Goal: Contribute content: Add original content to the website for others to see

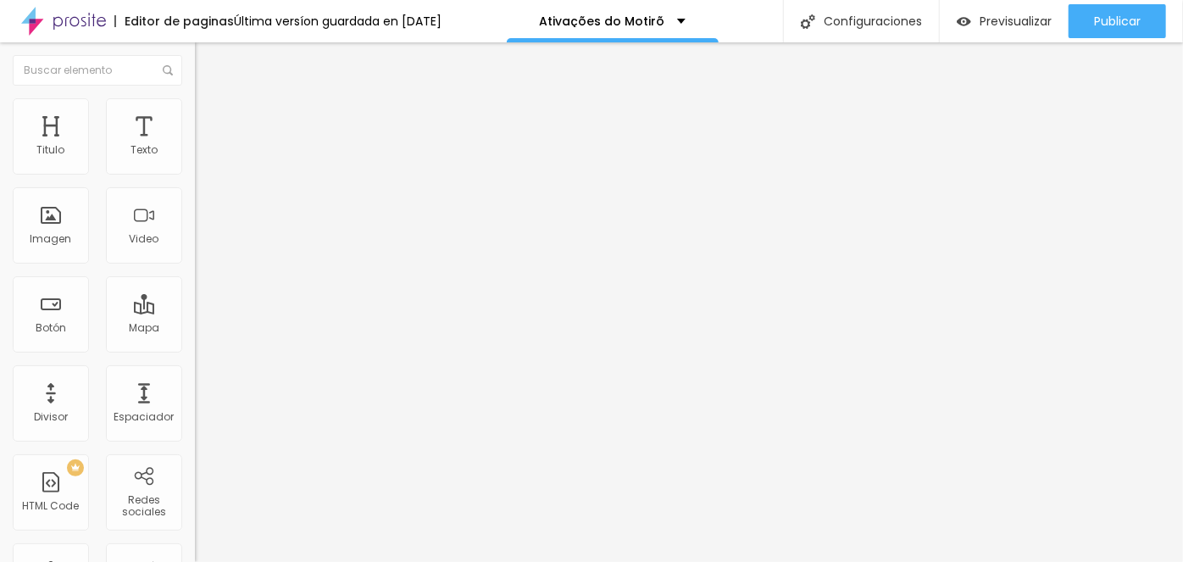
click at [195, 319] on div at bounding box center [292, 319] width 195 height 0
click at [195, 349] on input "https://" at bounding box center [296, 340] width 203 height 17
paste input "[DOMAIN_NAME][URL]"
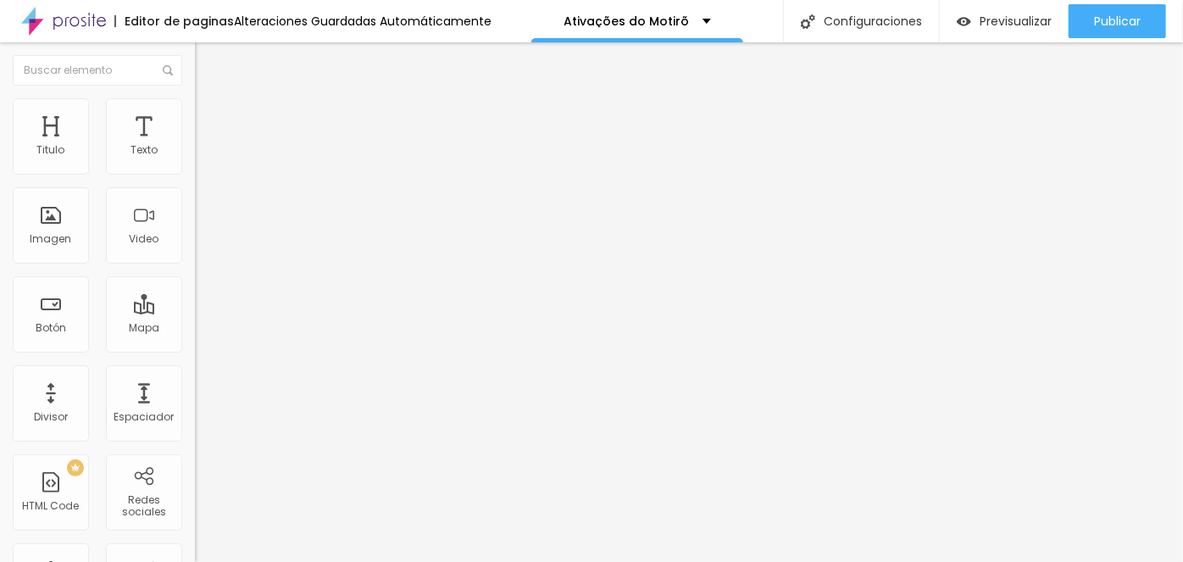
scroll to position [0, 130]
type input "[URL][DOMAIN_NAME]"
drag, startPoint x: 75, startPoint y: 189, endPoint x: 0, endPoint y: 177, distance: 76.3
click at [195, 177] on div "Texto Click me Alineación Tamaño Normal Pequeno Normal Grande Link URL [URL][DO…" at bounding box center [292, 255] width 195 height 247
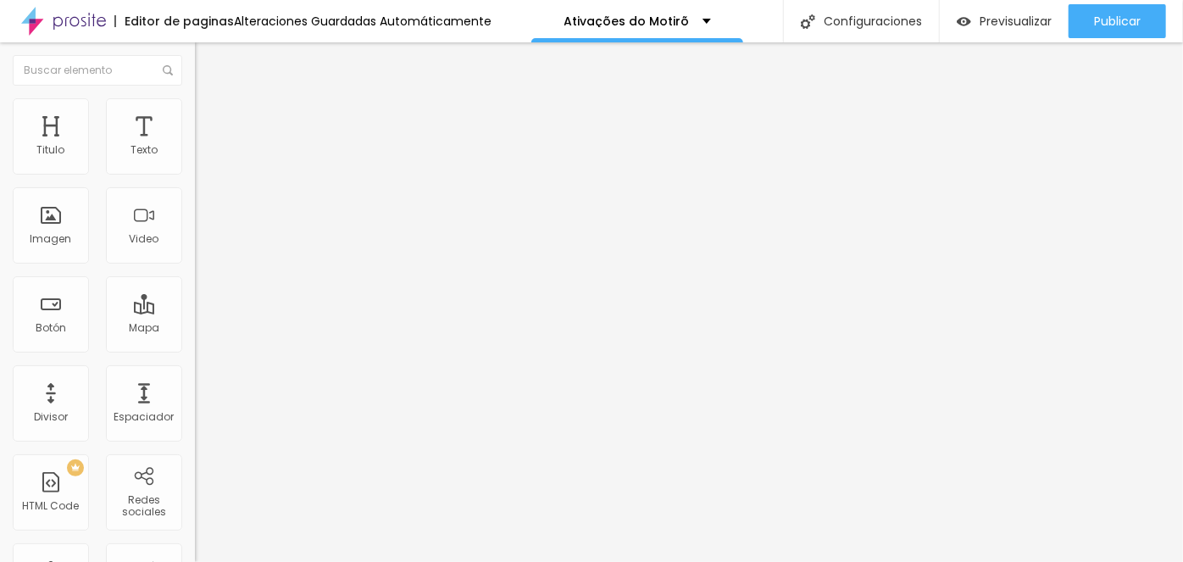
type input "A"
type input "Acessar GRUPO da Seletiva"
click at [195, 98] on img at bounding box center [202, 105] width 15 height 15
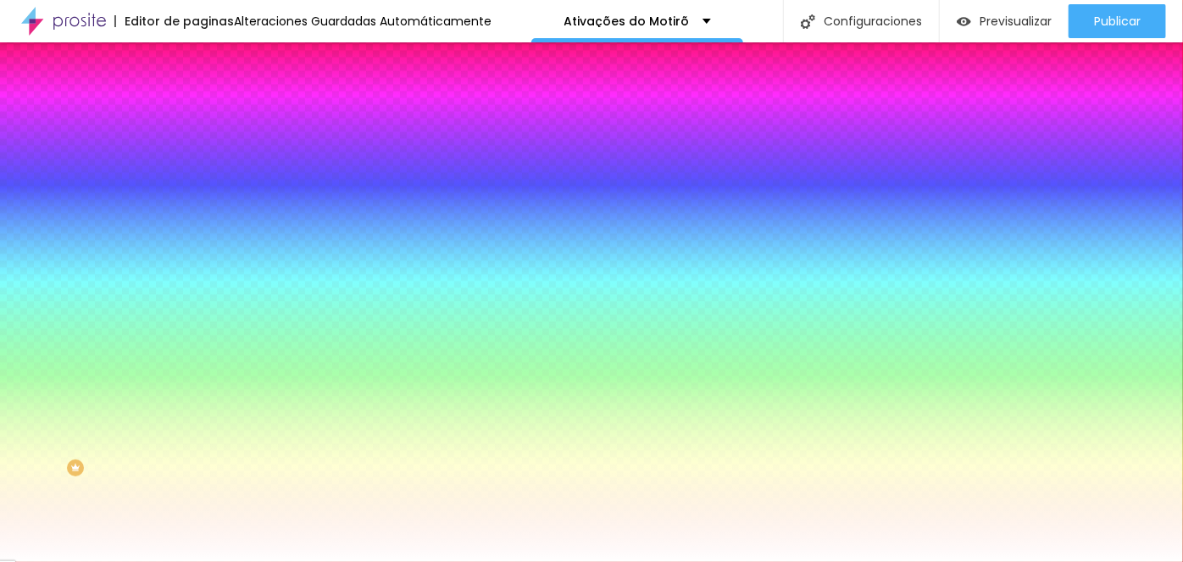
click at [195, 213] on button "button" at bounding box center [207, 217] width 24 height 18
type input "14"
type input "13"
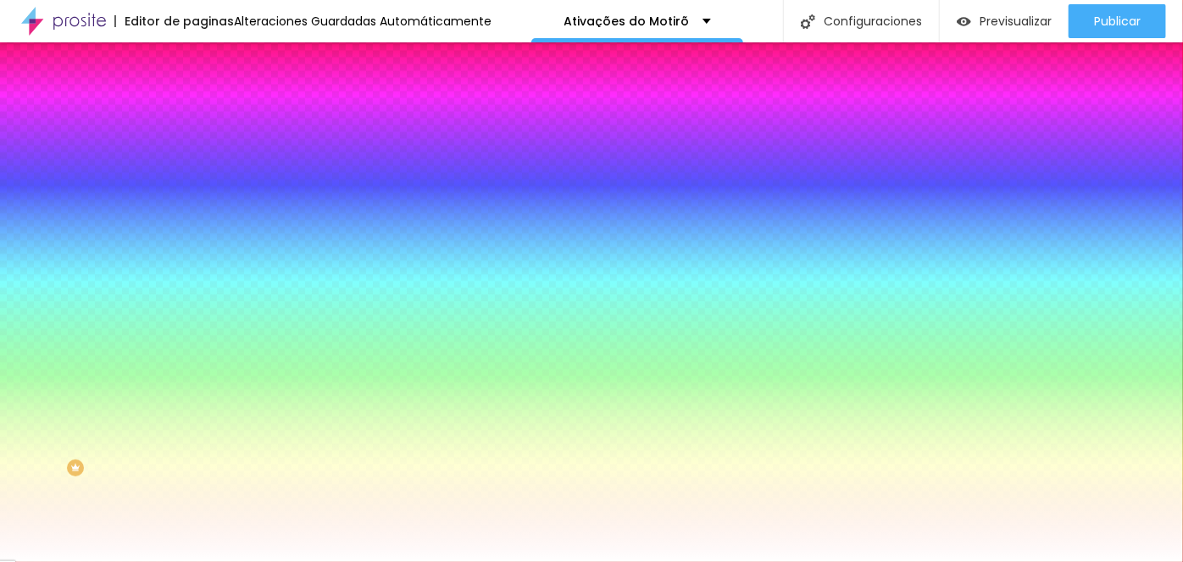
drag, startPoint x: 258, startPoint y: 328, endPoint x: 241, endPoint y: 328, distance: 16.1
type input "13"
click at [103, 561] on div at bounding box center [591, 562] width 1183 height 0
click at [202, 258] on icon "button" at bounding box center [207, 263] width 10 height 10
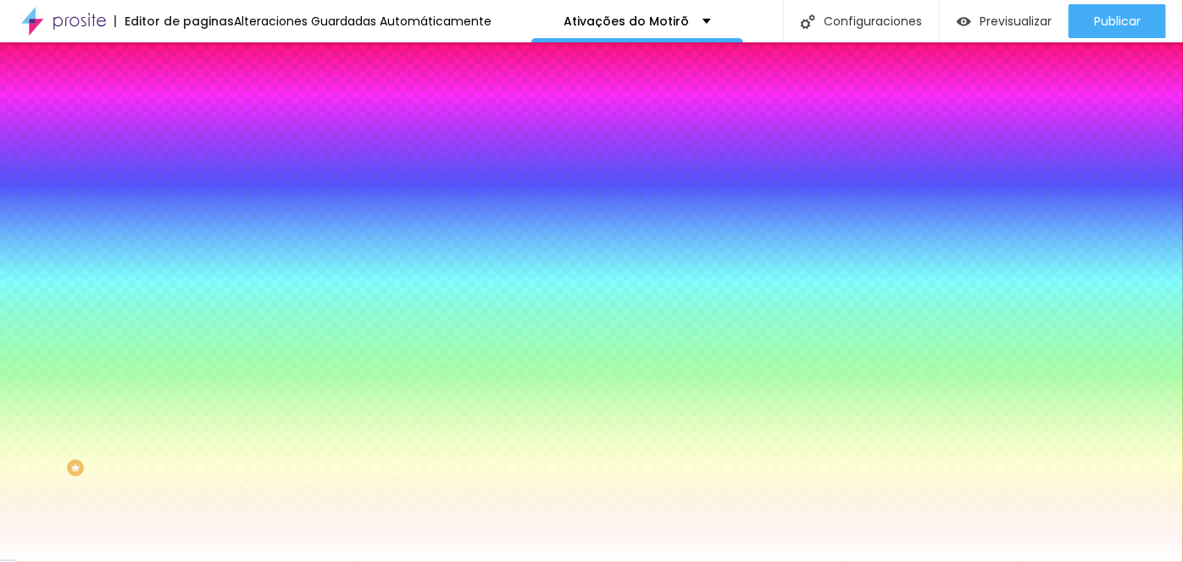
type input "1"
type input "2"
type input "1"
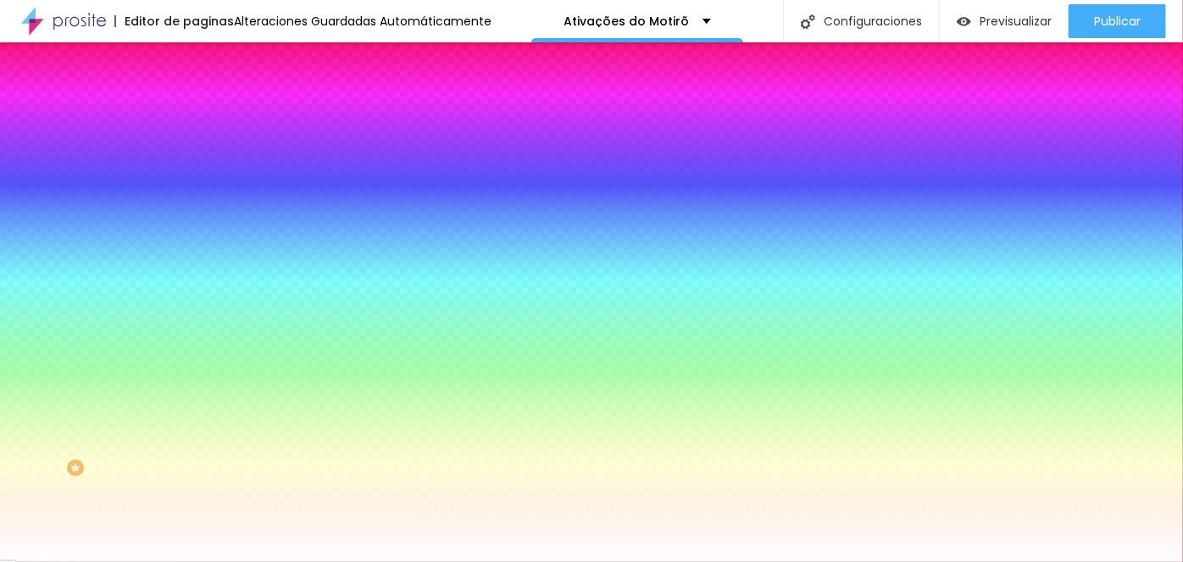
type input "1"
type input "0"
type input "1"
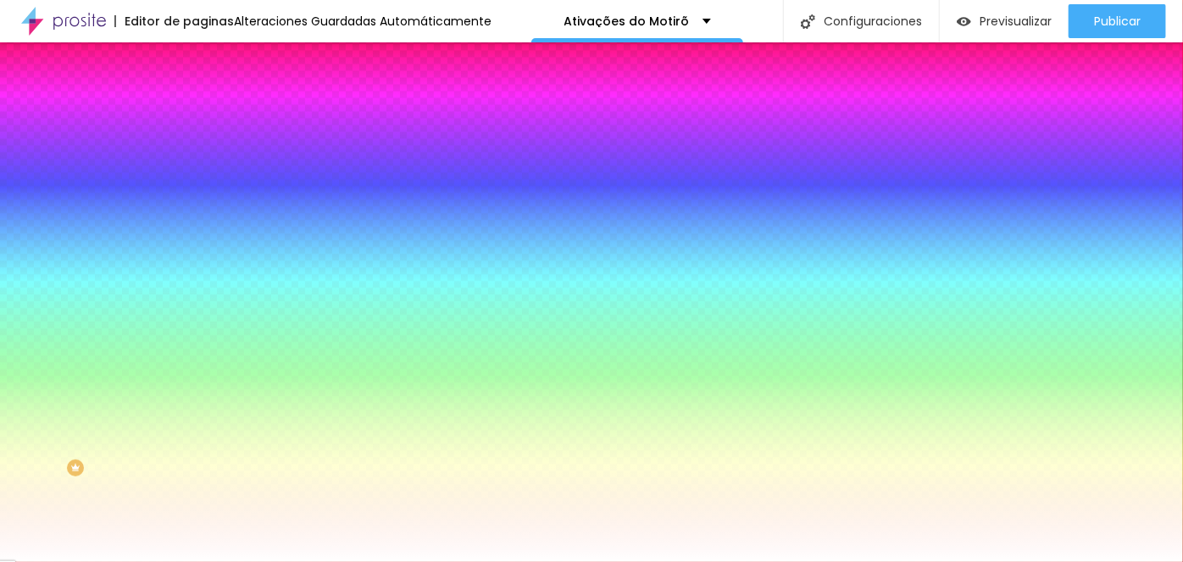
type input "2"
type input "3"
type input "4"
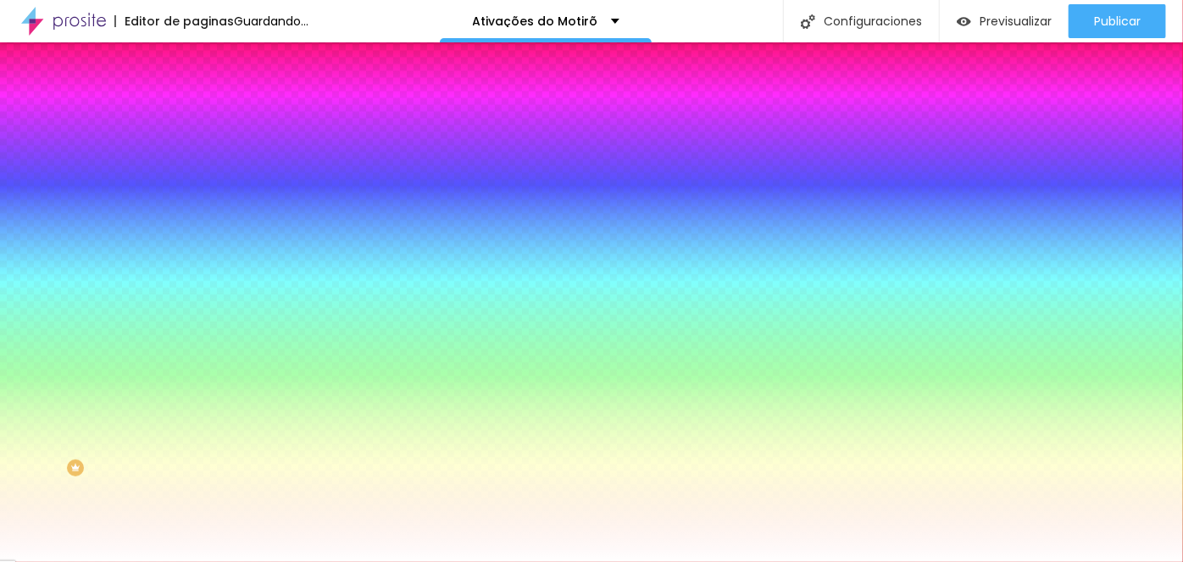
drag, startPoint x: 183, startPoint y: 313, endPoint x: 210, endPoint y: 314, distance: 27.1
type input "4"
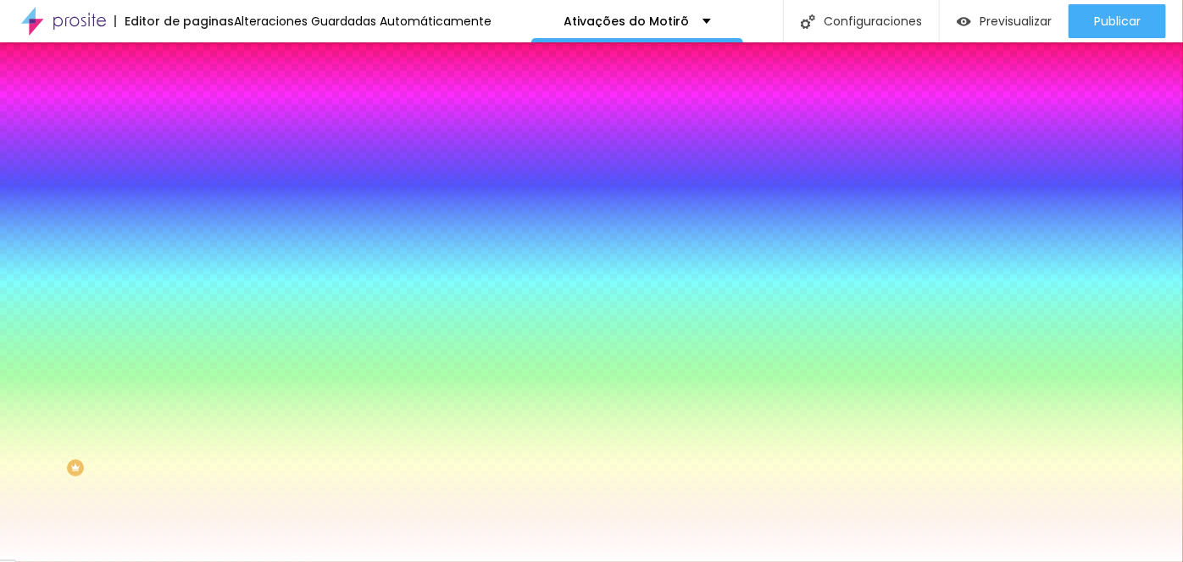
drag, startPoint x: 315, startPoint y: 441, endPoint x: 346, endPoint y: 474, distance: 45.0
drag, startPoint x: 316, startPoint y: 452, endPoint x: 311, endPoint y: 435, distance: 18.5
click at [311, 435] on div at bounding box center [591, 281] width 1183 height 562
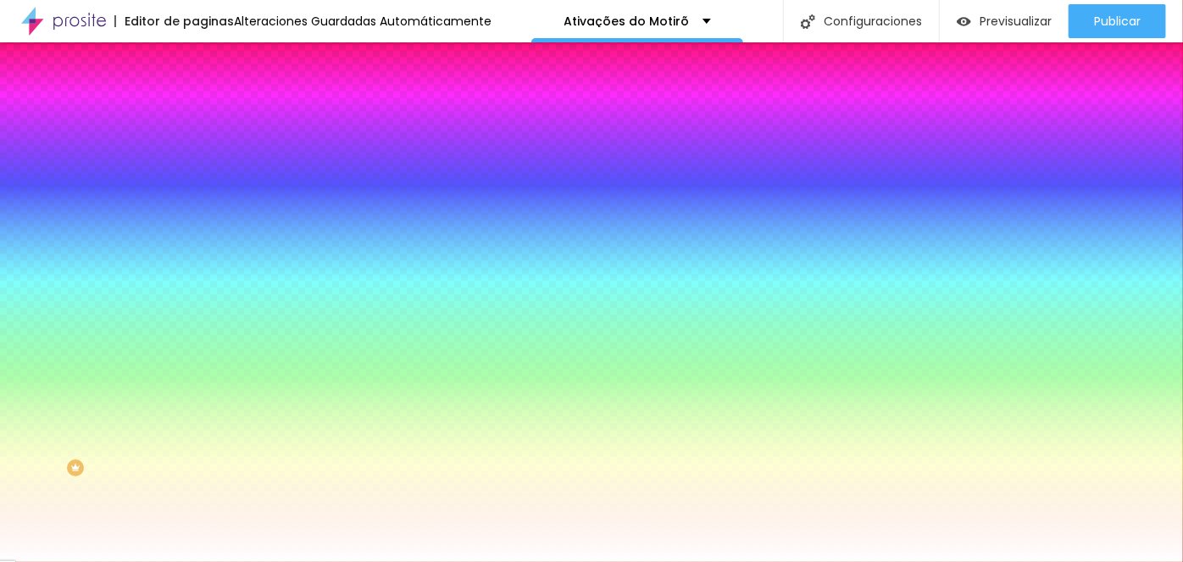
drag, startPoint x: 327, startPoint y: 464, endPoint x: 345, endPoint y: 473, distance: 19.7
click at [350, 496] on div at bounding box center [591, 281] width 1183 height 562
type input "#036F04"
click at [334, 483] on div at bounding box center [591, 281] width 1183 height 562
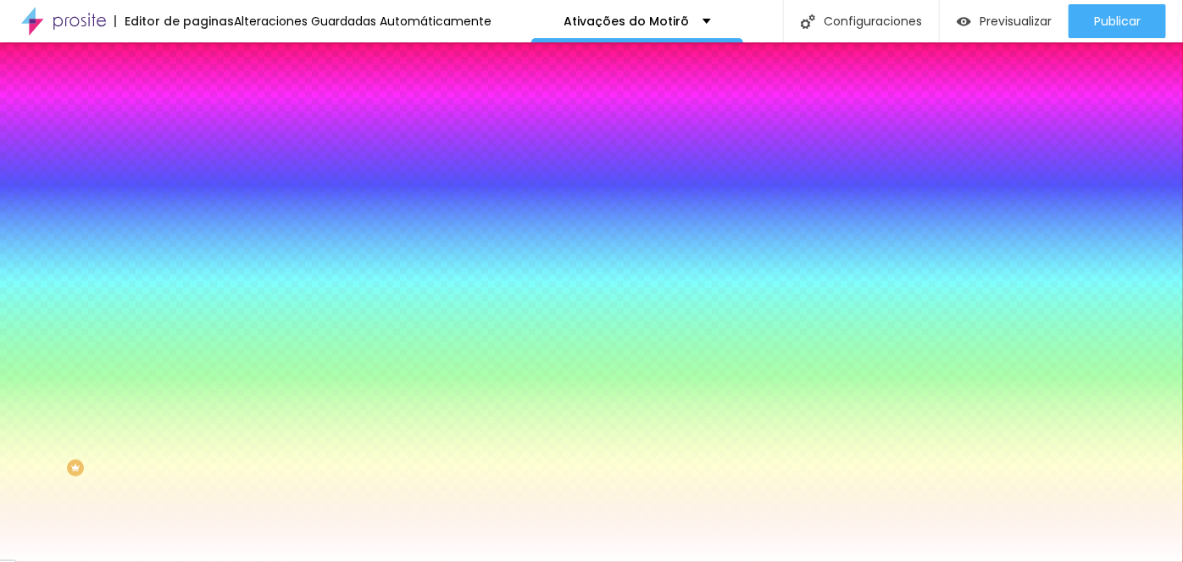
click at [117, 561] on div at bounding box center [591, 562] width 1183 height 0
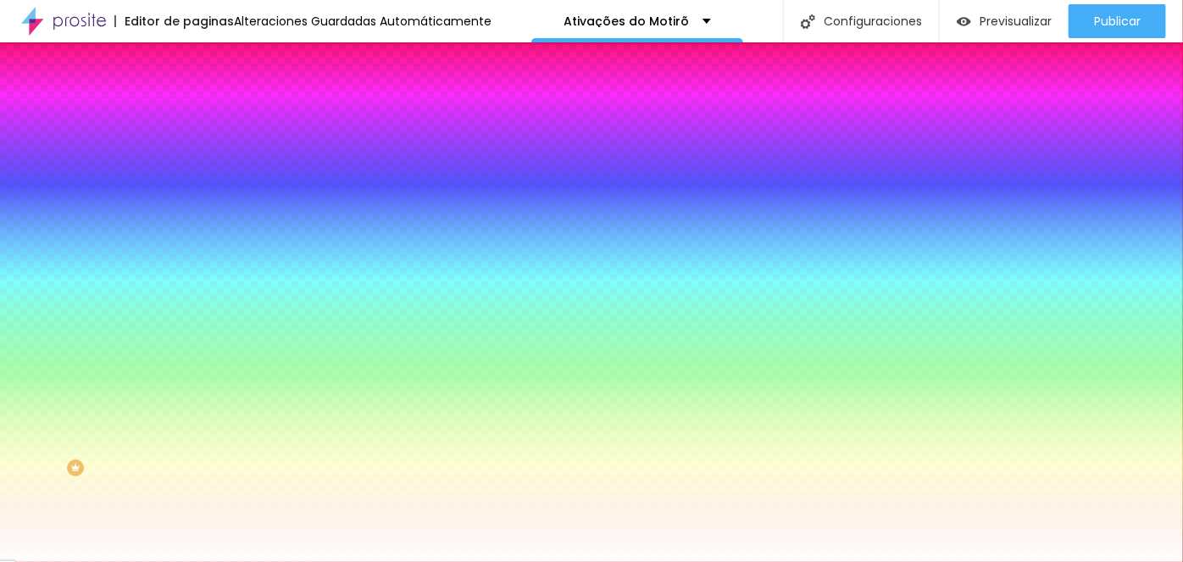
paste input "036F04"
type input "#036F04"
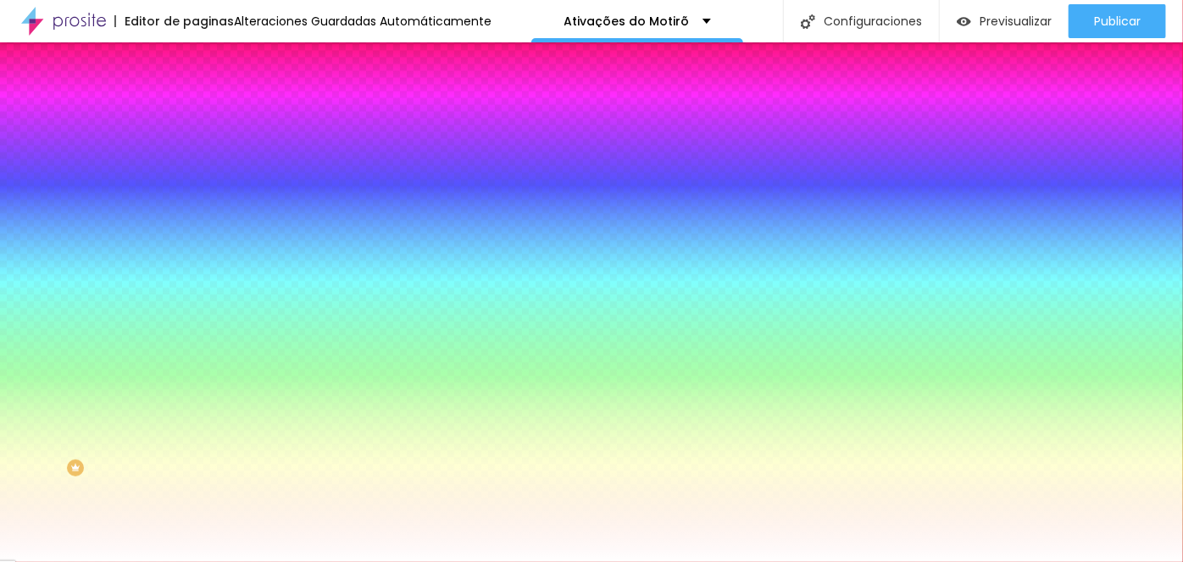
click at [195, 173] on input "#FFFFFF" at bounding box center [296, 170] width 203 height 17
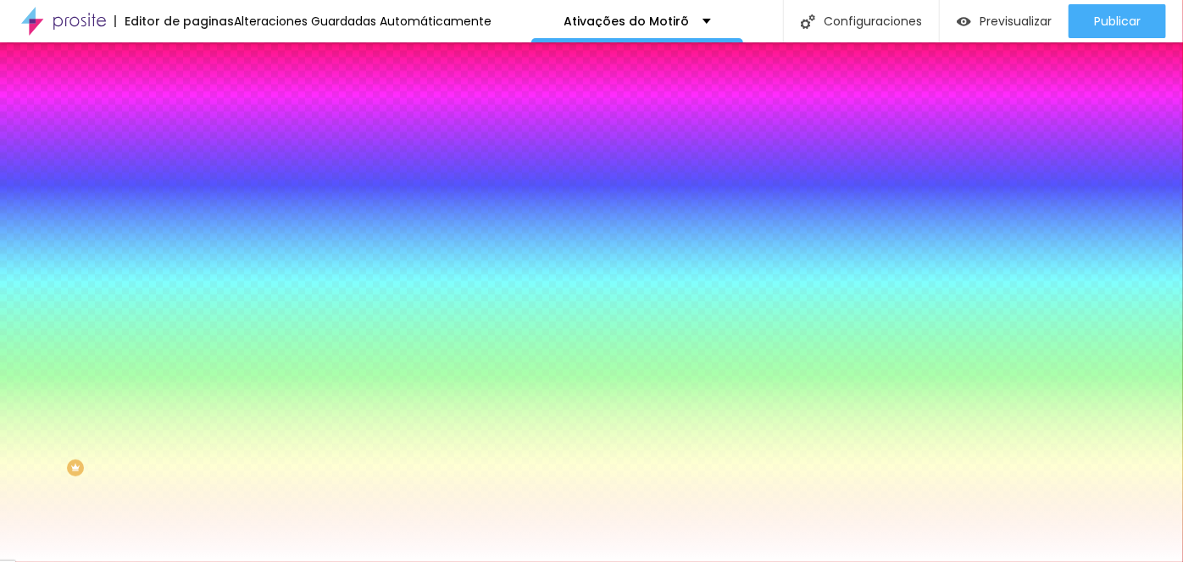
click at [195, 173] on input "#FFFFFF" at bounding box center [296, 170] width 203 height 17
paste input "036F04"
type input "#036F04"
click at [203, 212] on icon "button" at bounding box center [206, 215] width 7 height 7
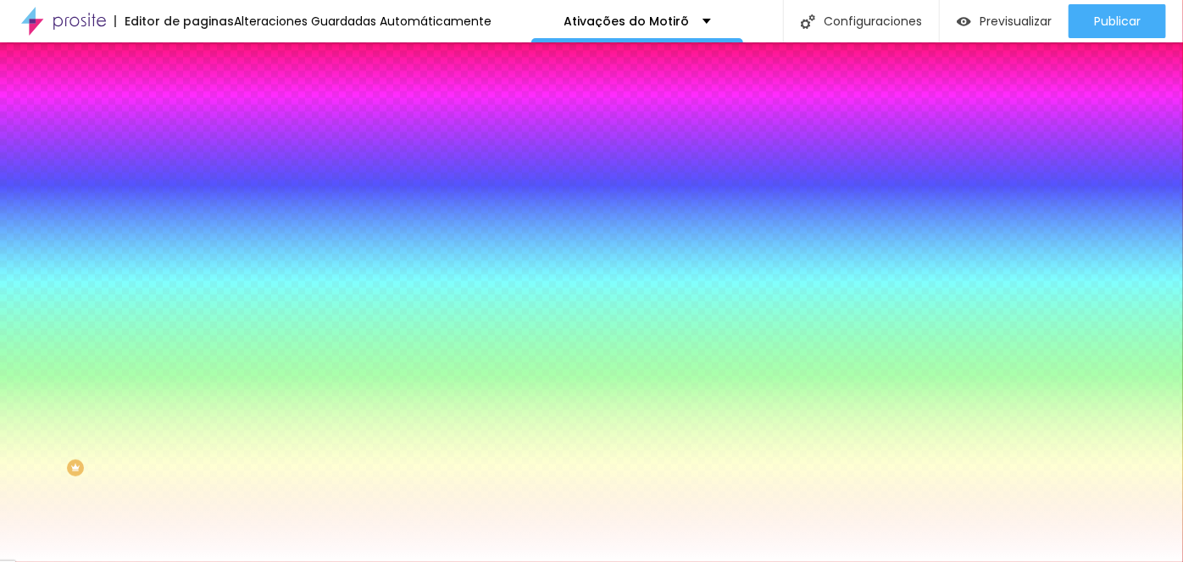
type input "#FFFFFF"
drag, startPoint x: 262, startPoint y: 433, endPoint x: 196, endPoint y: 400, distance: 73.9
click at [456, 561] on div at bounding box center [591, 562] width 1183 height 0
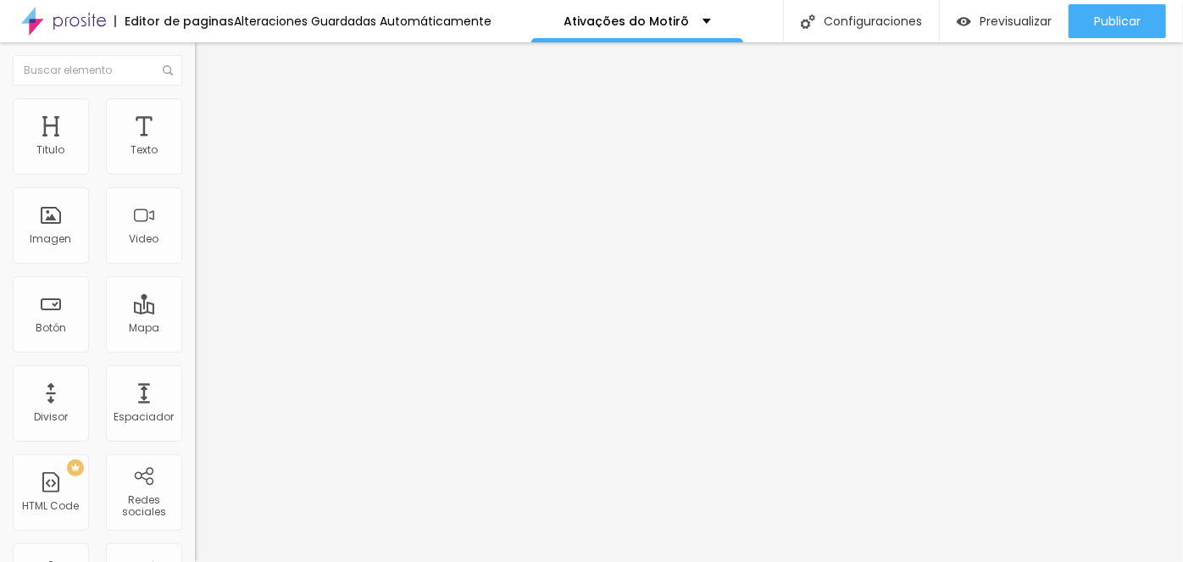
click at [205, 156] on span "Cambiar Icone" at bounding box center [249, 148] width 89 height 14
type input "c"
type input "trop"
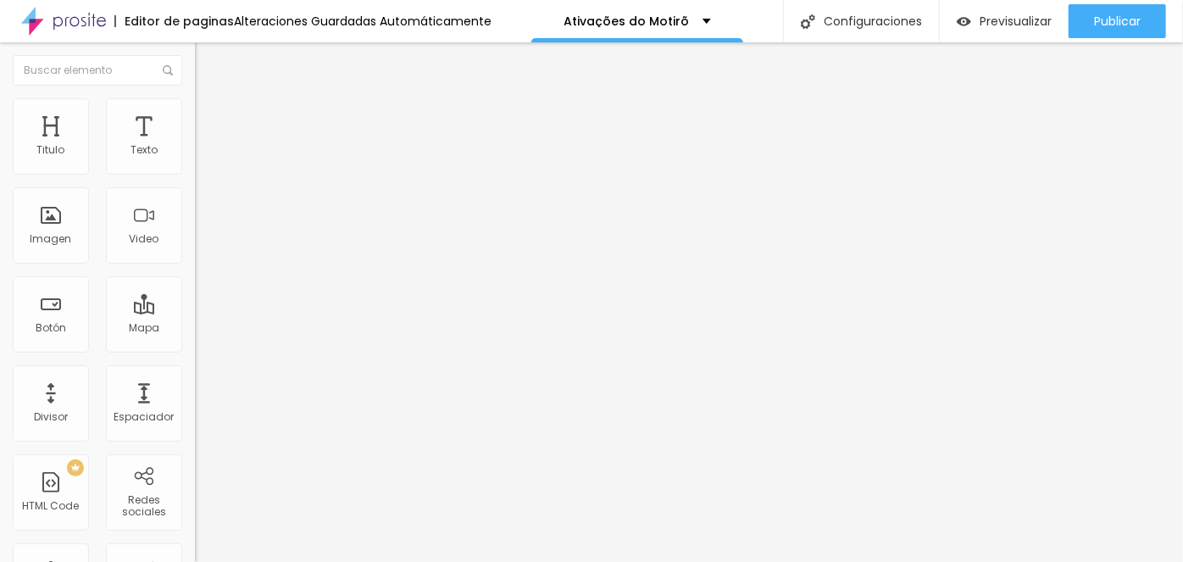
click at [64, 226] on div "Imagen" at bounding box center [51, 225] width 76 height 76
click at [208, 56] on img "button" at bounding box center [215, 62] width 14 height 14
click at [195, 146] on span "Agregar image" at bounding box center [240, 138] width 90 height 14
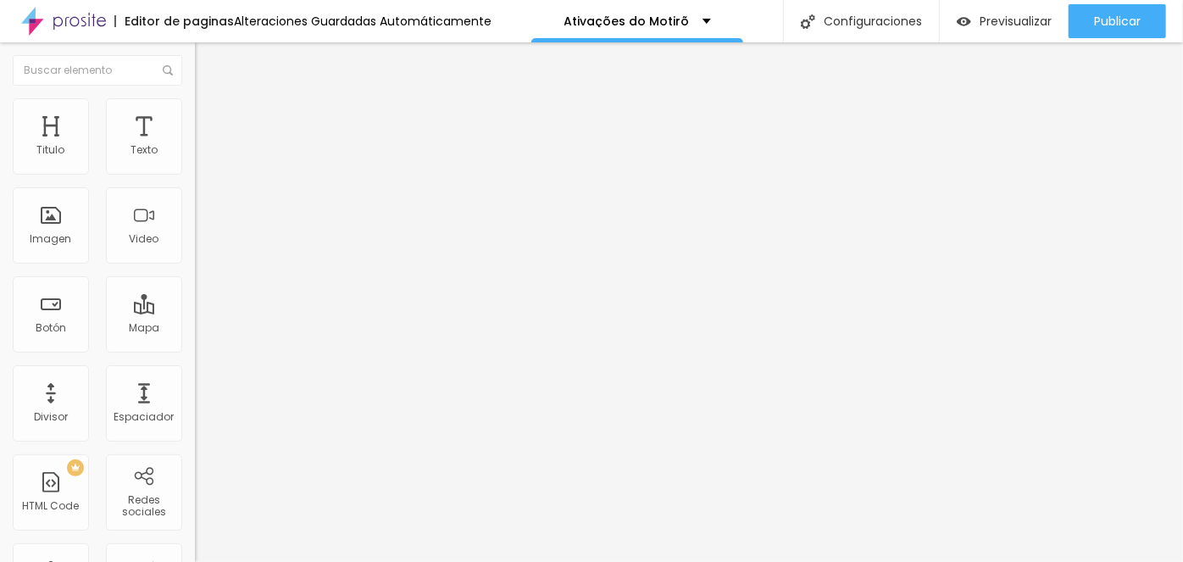
click at [195, 132] on li "Avanzado" at bounding box center [292, 123] width 195 height 17
drag, startPoint x: 99, startPoint y: 121, endPoint x: 108, endPoint y: 124, distance: 9.7
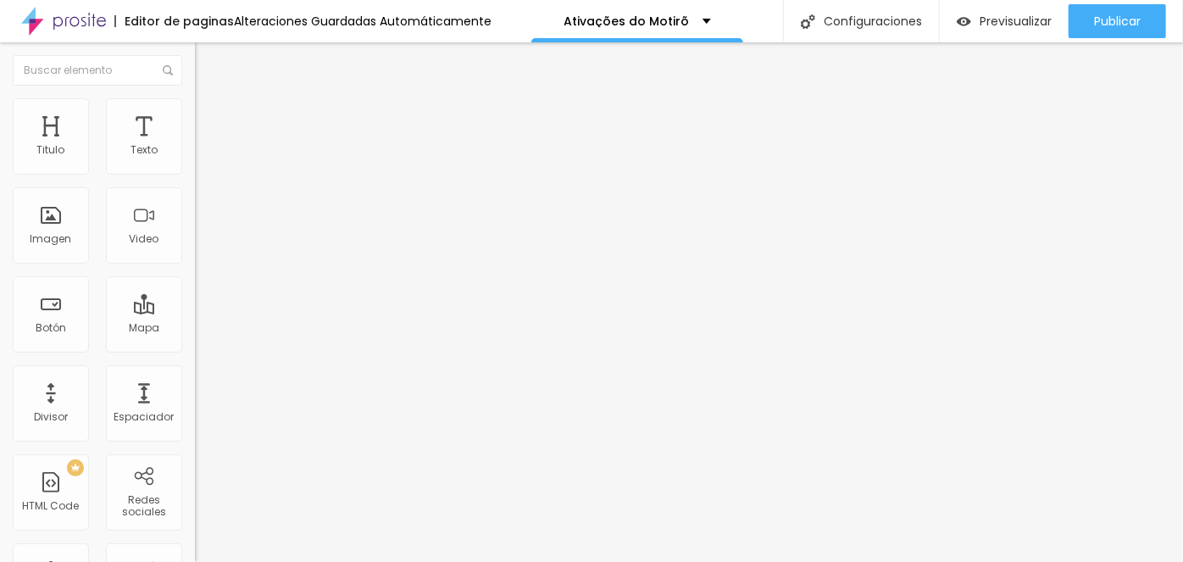
click at [210, 117] on span "Estilo" at bounding box center [223, 110] width 26 height 14
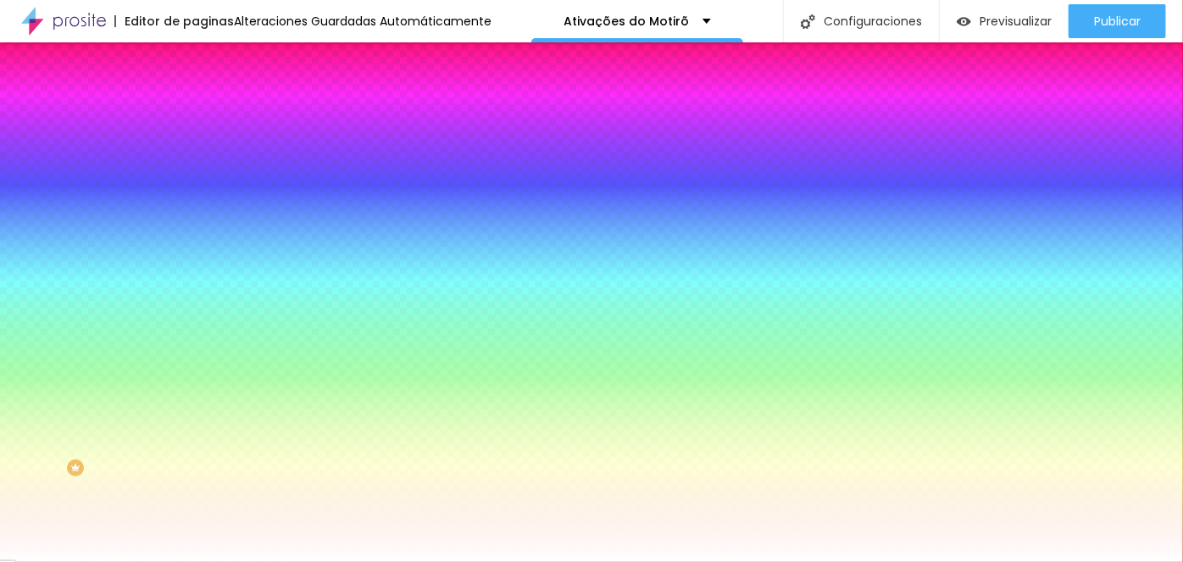
click at [195, 115] on li "Avanzado" at bounding box center [292, 123] width 195 height 17
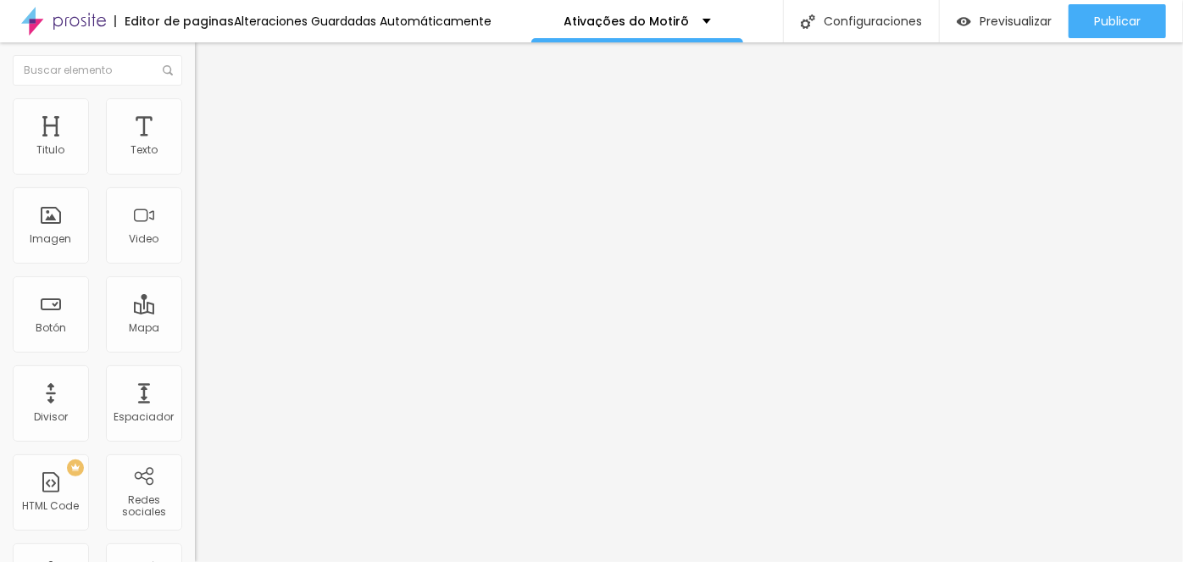
drag, startPoint x: 157, startPoint y: 407, endPoint x: 159, endPoint y: 436, distance: 28.9
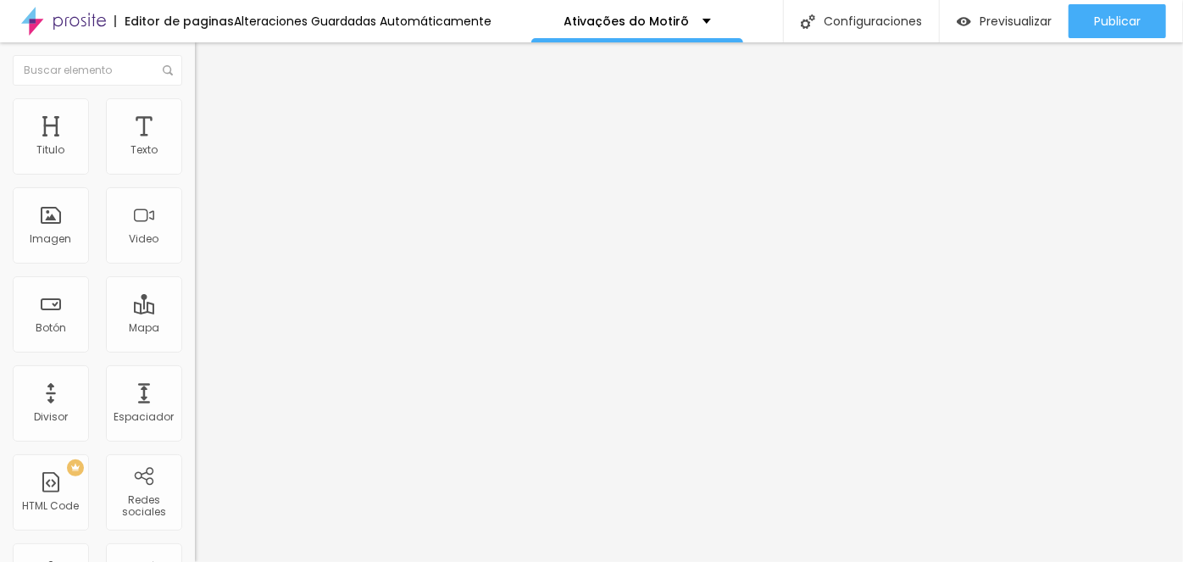
click at [210, 119] on span "Avanzado" at bounding box center [237, 126] width 54 height 14
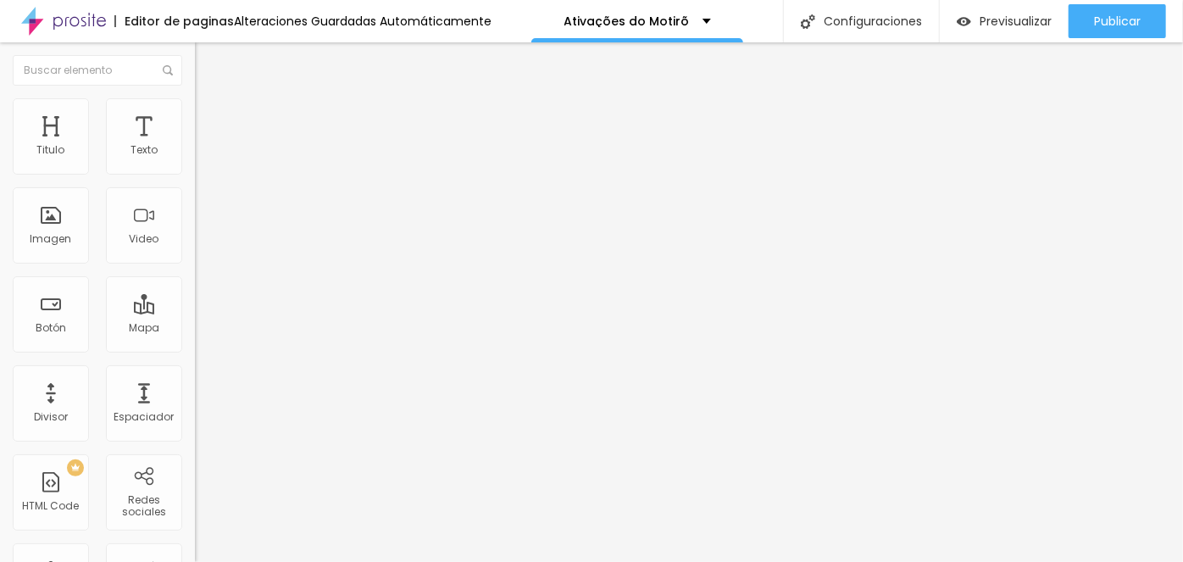
click at [210, 119] on span "Avanzado" at bounding box center [237, 126] width 54 height 14
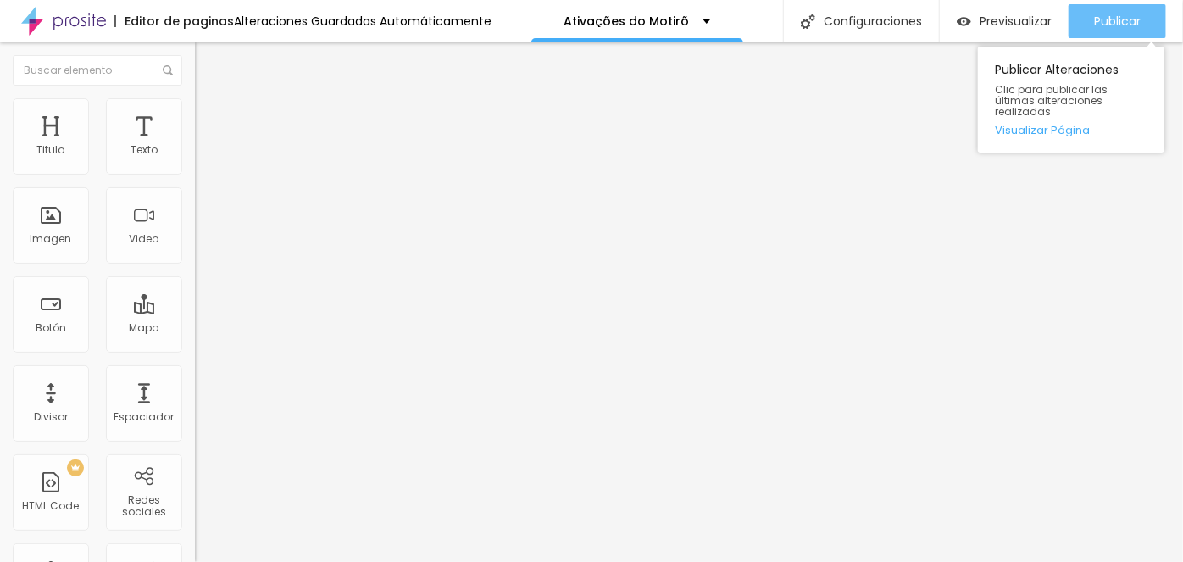
click at [1098, 15] on span "Publicar" at bounding box center [1117, 21] width 47 height 14
click at [1061, 125] on link "Visualizar Página" at bounding box center [1071, 130] width 152 height 11
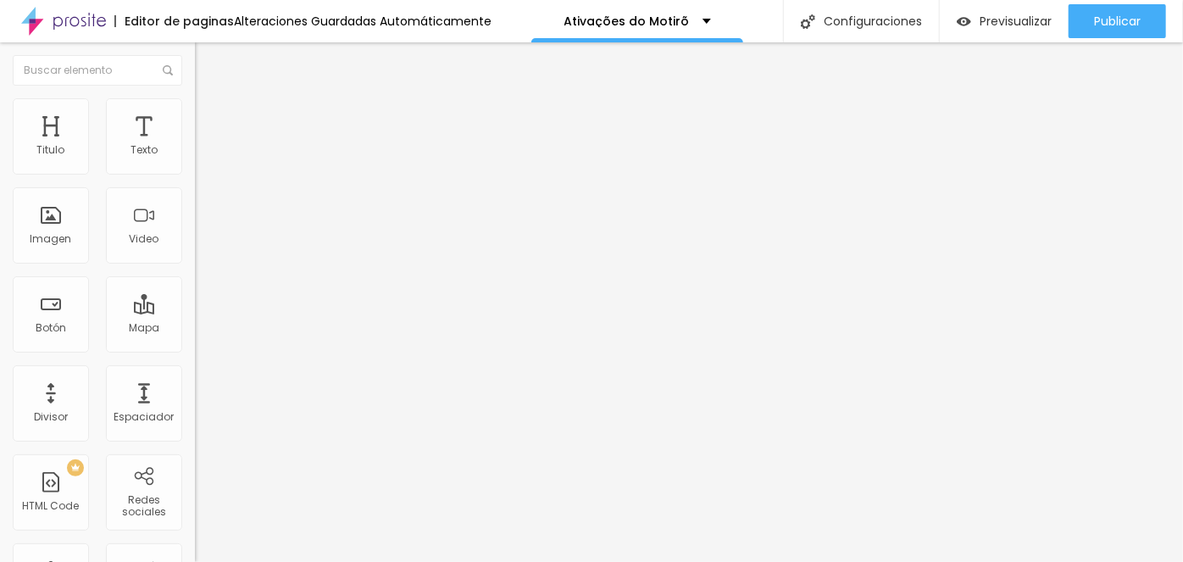
click at [210, 119] on span "Avanzado" at bounding box center [237, 126] width 54 height 14
drag, startPoint x: 156, startPoint y: 364, endPoint x: 151, endPoint y: 375, distance: 12.1
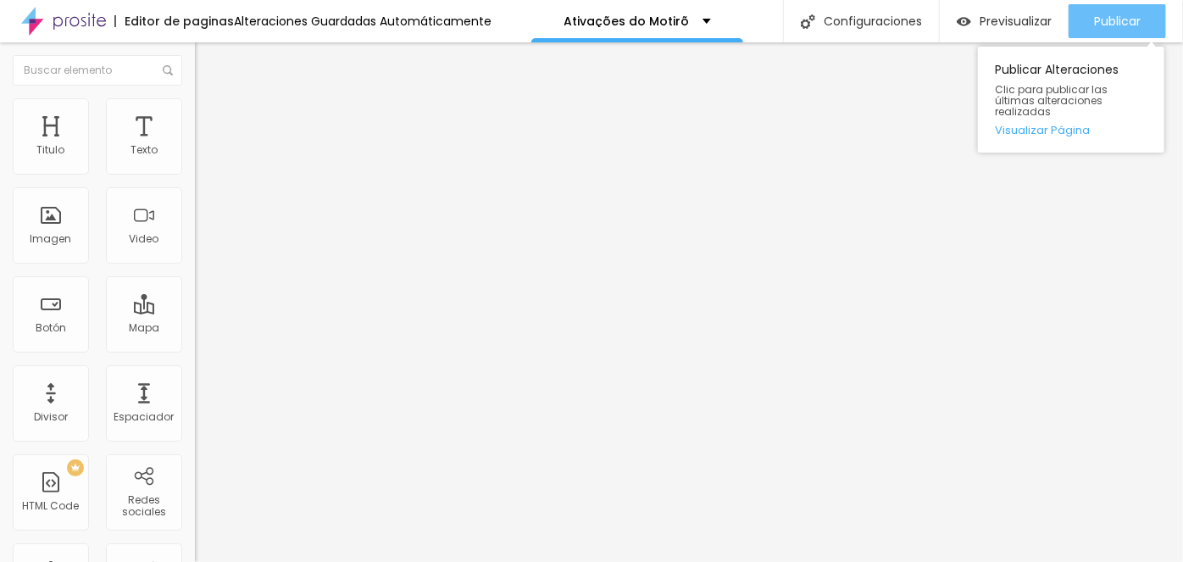
click at [1108, 29] on div "Publicar" at bounding box center [1117, 21] width 47 height 34
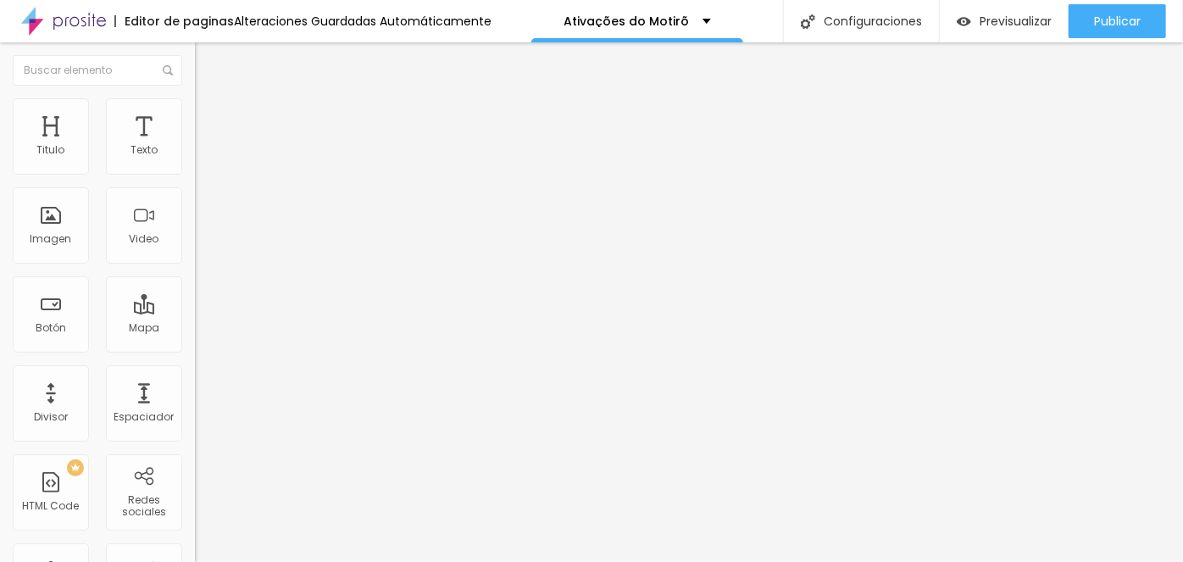
click at [210, 122] on span "Avanzado" at bounding box center [237, 126] width 54 height 14
click at [195, 499] on div at bounding box center [292, 499] width 195 height 0
click at [195, 489] on div at bounding box center [292, 489] width 195 height 0
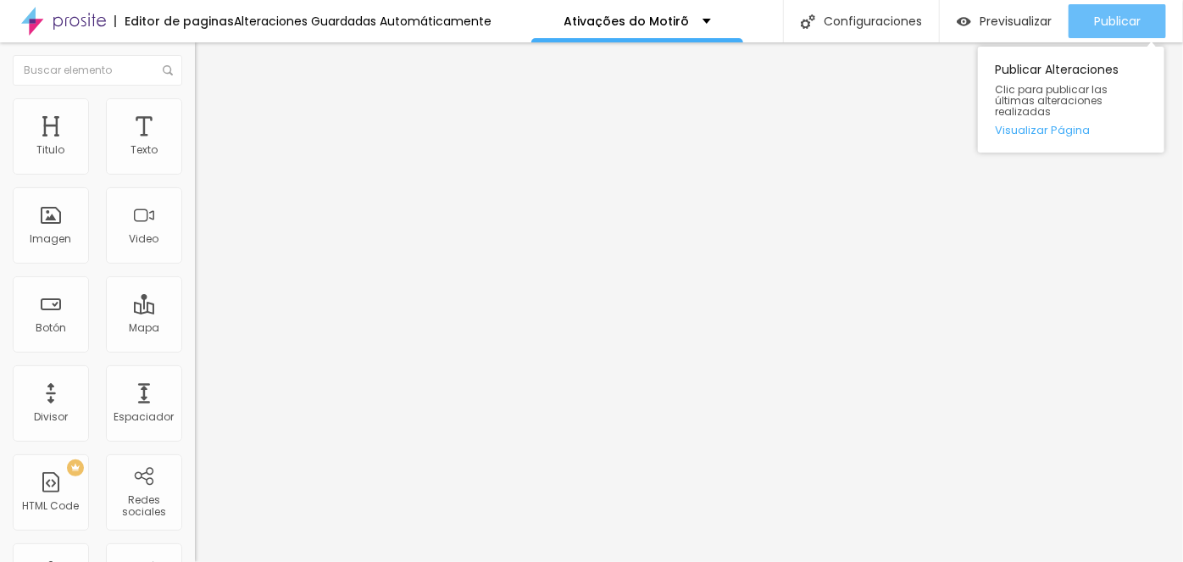
click at [1160, 25] on button "Publicar" at bounding box center [1116, 21] width 97 height 34
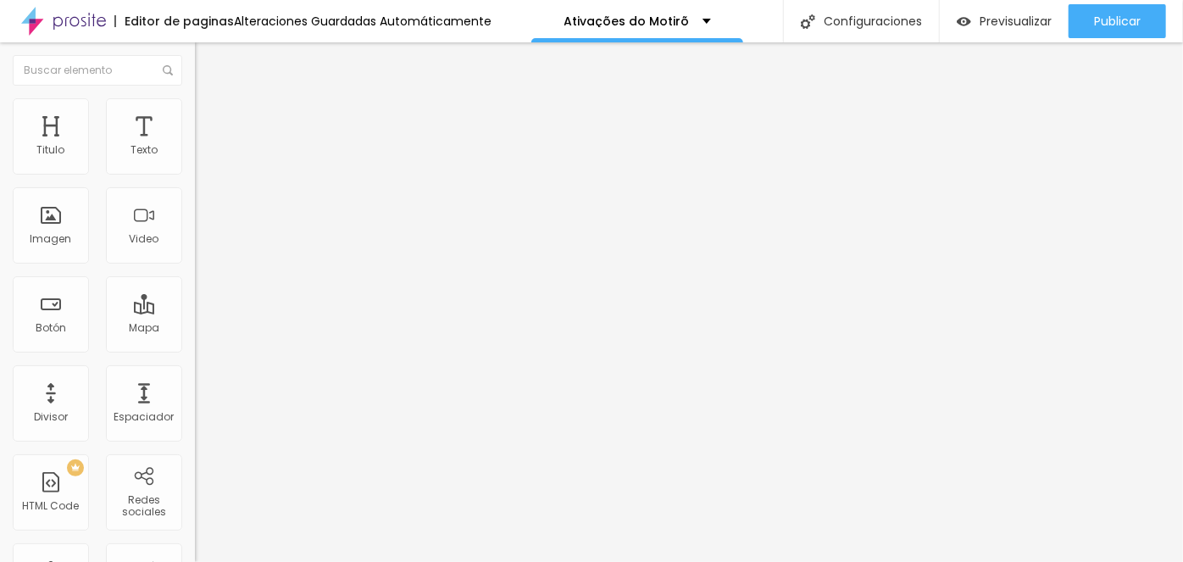
click at [210, 119] on span "Avanzado" at bounding box center [237, 126] width 54 height 14
click at [210, 117] on span "Estilo" at bounding box center [223, 110] width 26 height 14
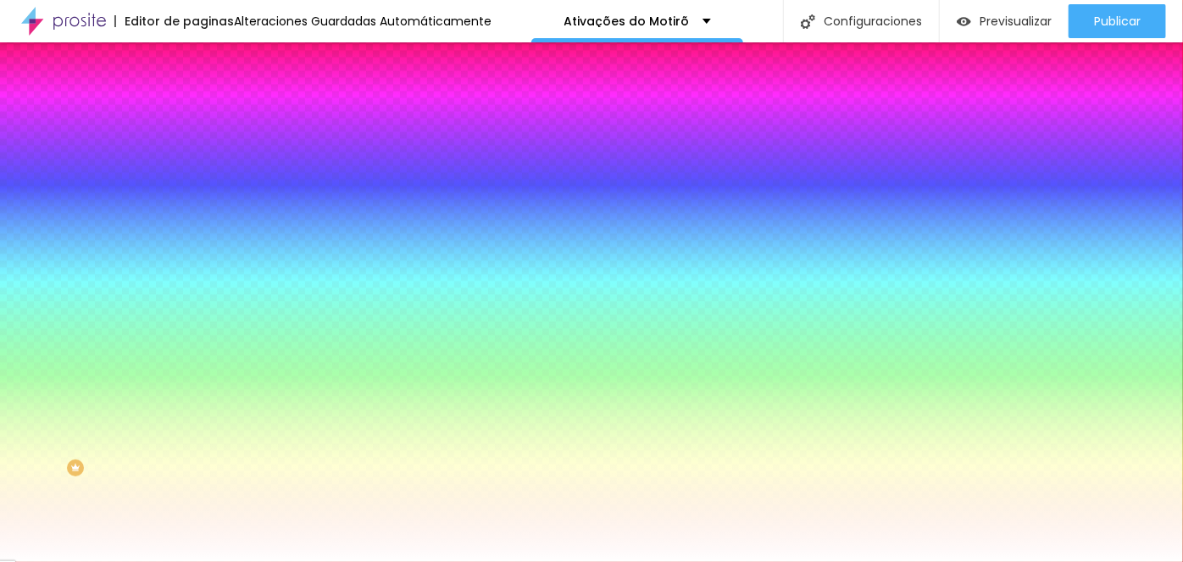
click at [195, 162] on div at bounding box center [292, 162] width 195 height 0
type input "#009F01"
drag, startPoint x: 134, startPoint y: 251, endPoint x: 148, endPoint y: 240, distance: 18.1
click at [195, 179] on div at bounding box center [292, 179] width 195 height 0
click at [195, 168] on input "#009F01" at bounding box center [296, 170] width 203 height 17
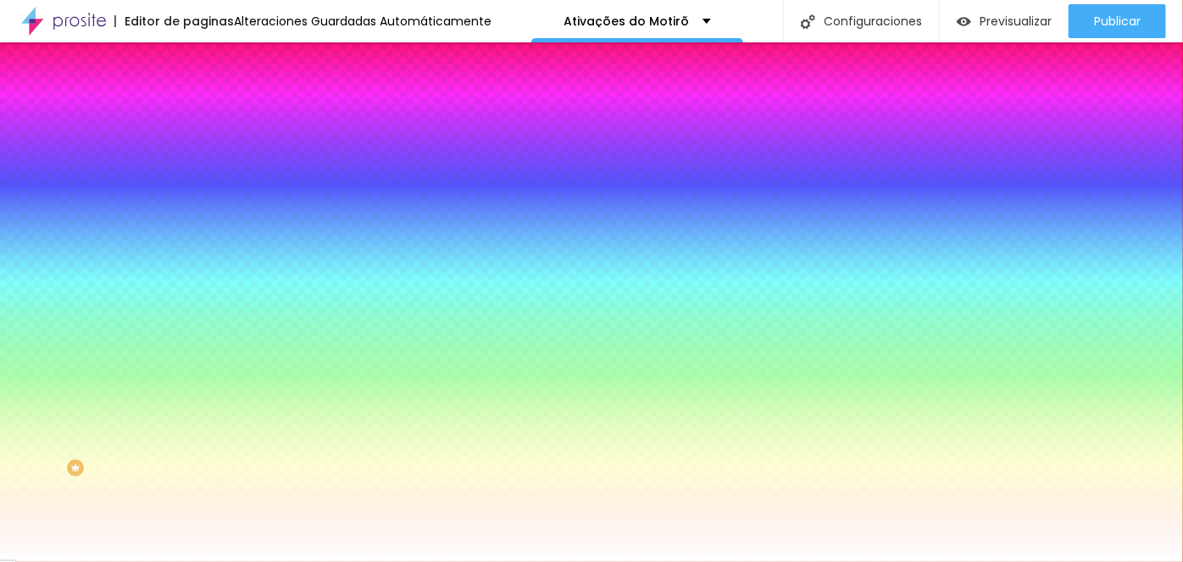
click at [195, 168] on input "#009F01" at bounding box center [296, 170] width 203 height 17
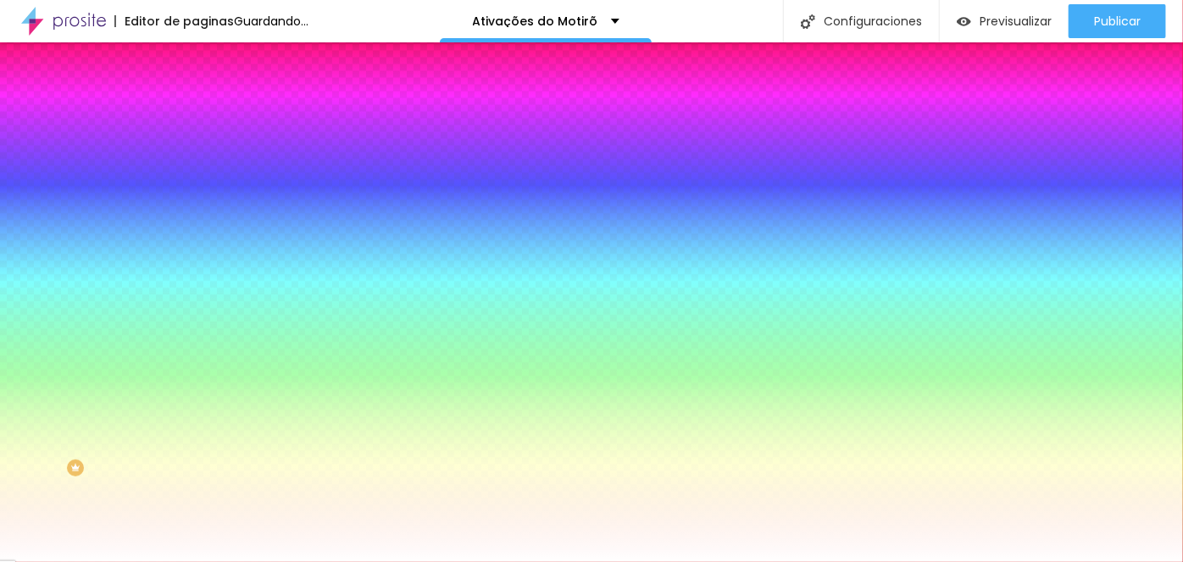
click at [195, 168] on input "#009F01" at bounding box center [296, 170] width 203 height 17
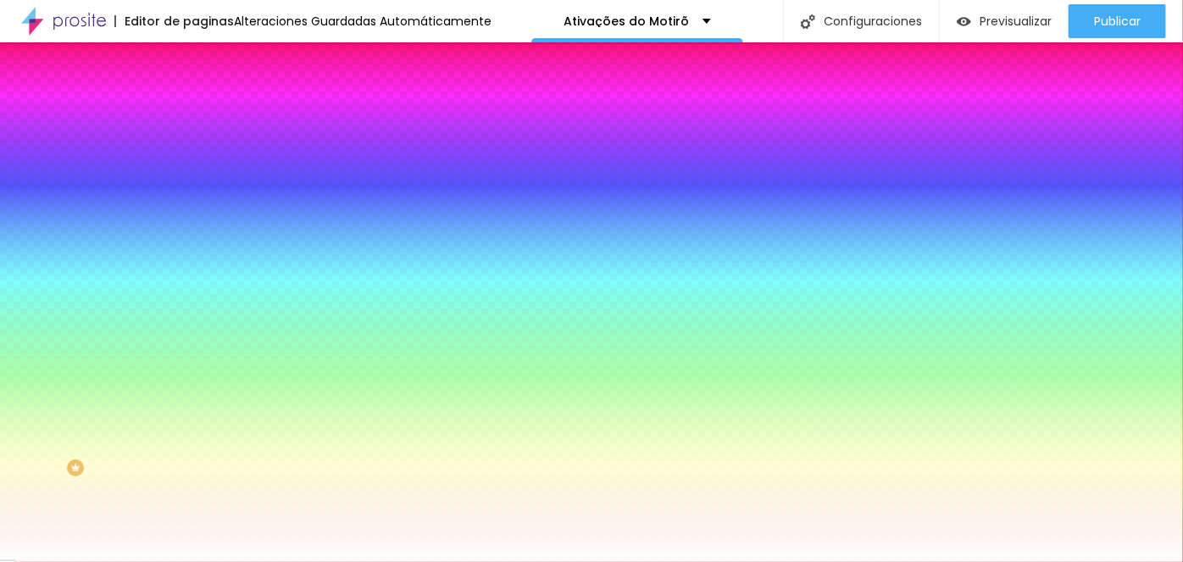
paste input "09F01"
type input "#009F01"
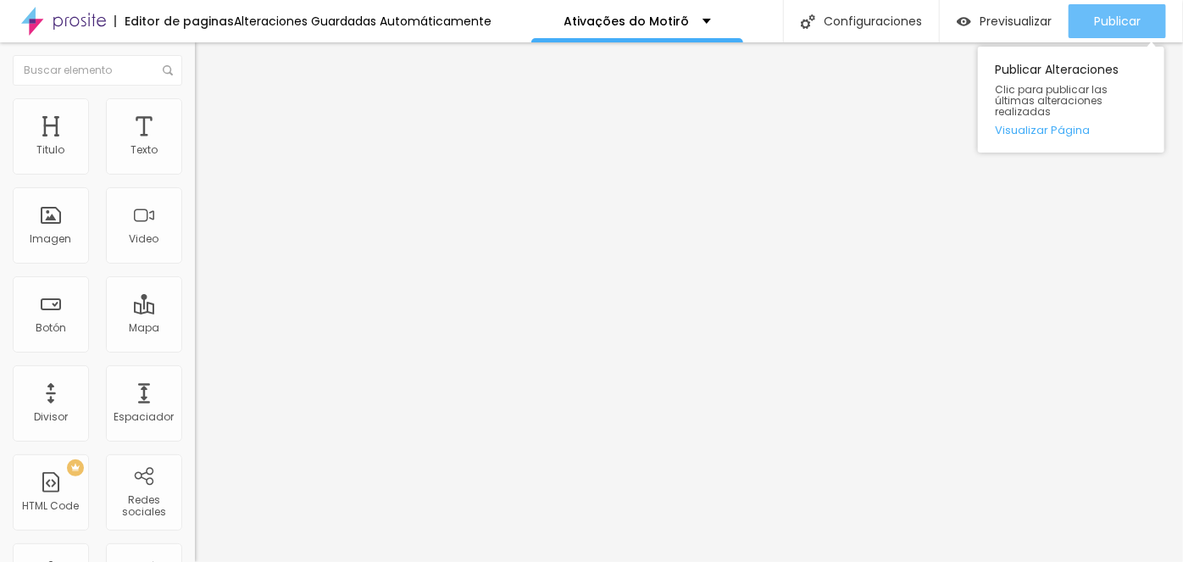
click at [1117, 32] on div "Publicar" at bounding box center [1117, 21] width 47 height 34
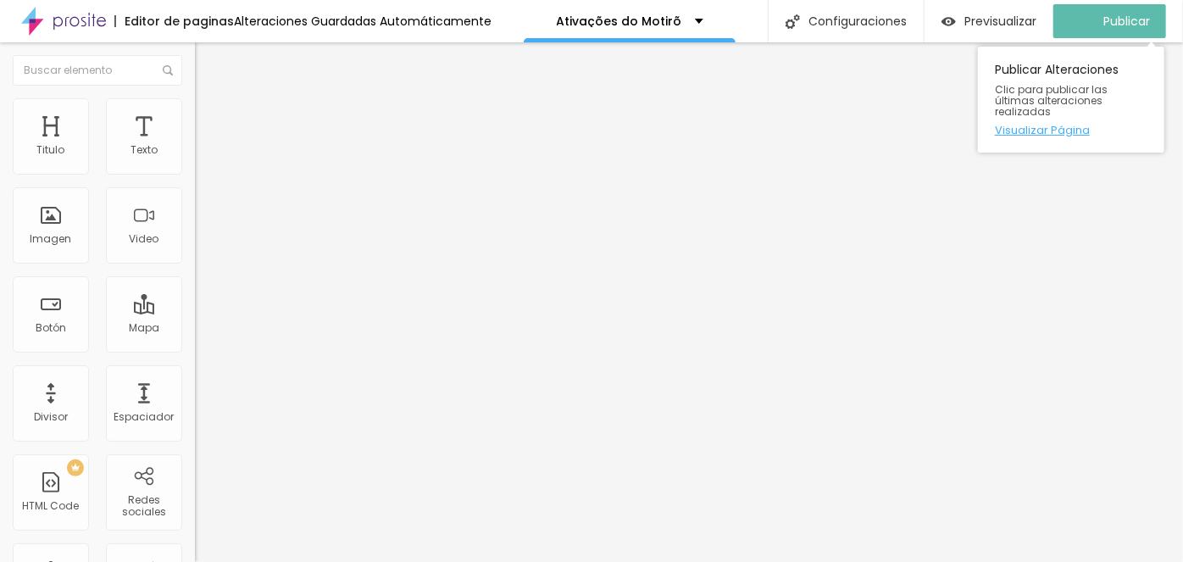
click at [1023, 125] on link "Visualizar Página" at bounding box center [1071, 130] width 152 height 11
